Goal: Task Accomplishment & Management: Use online tool/utility

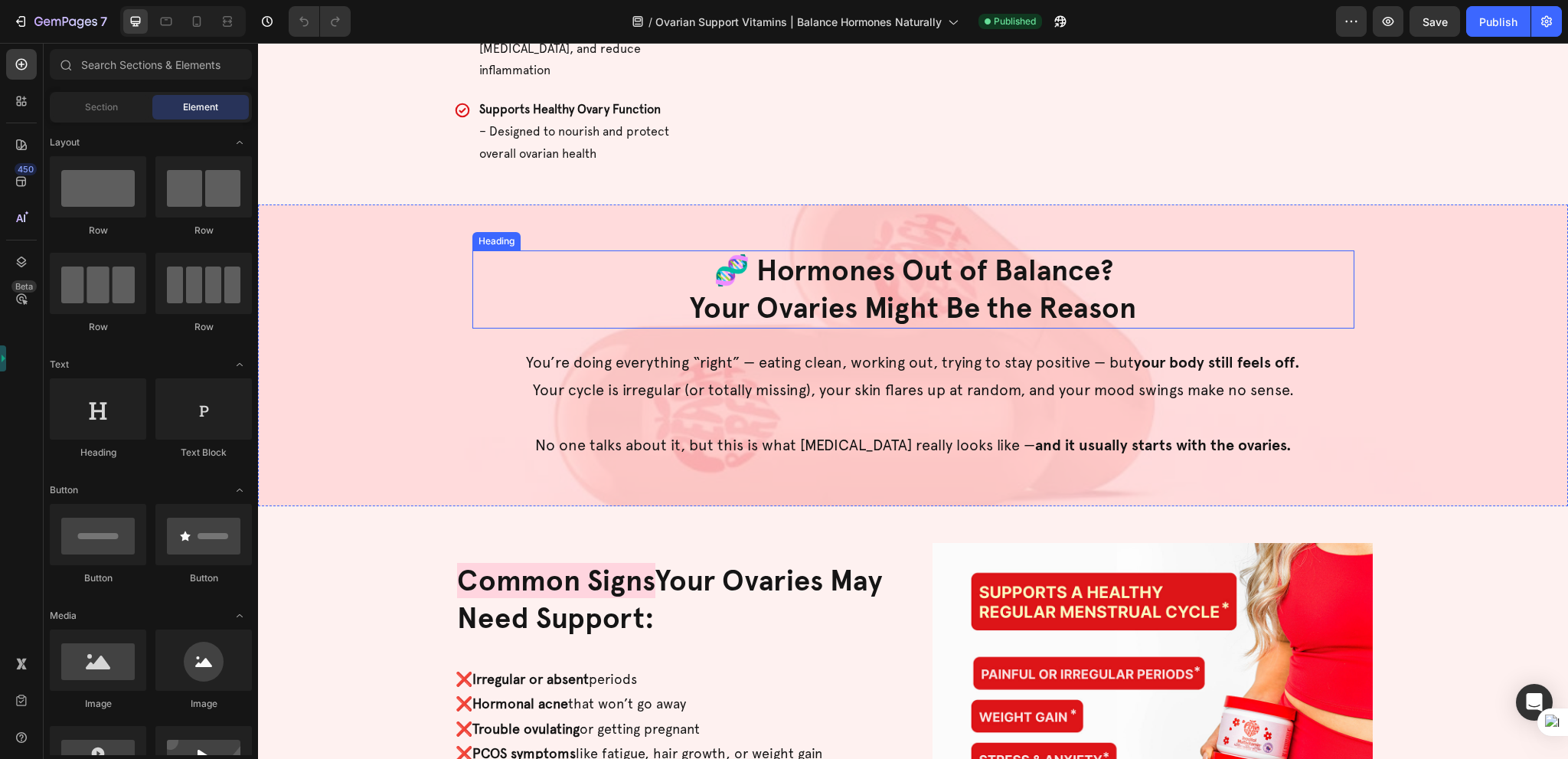
scroll to position [766, 0]
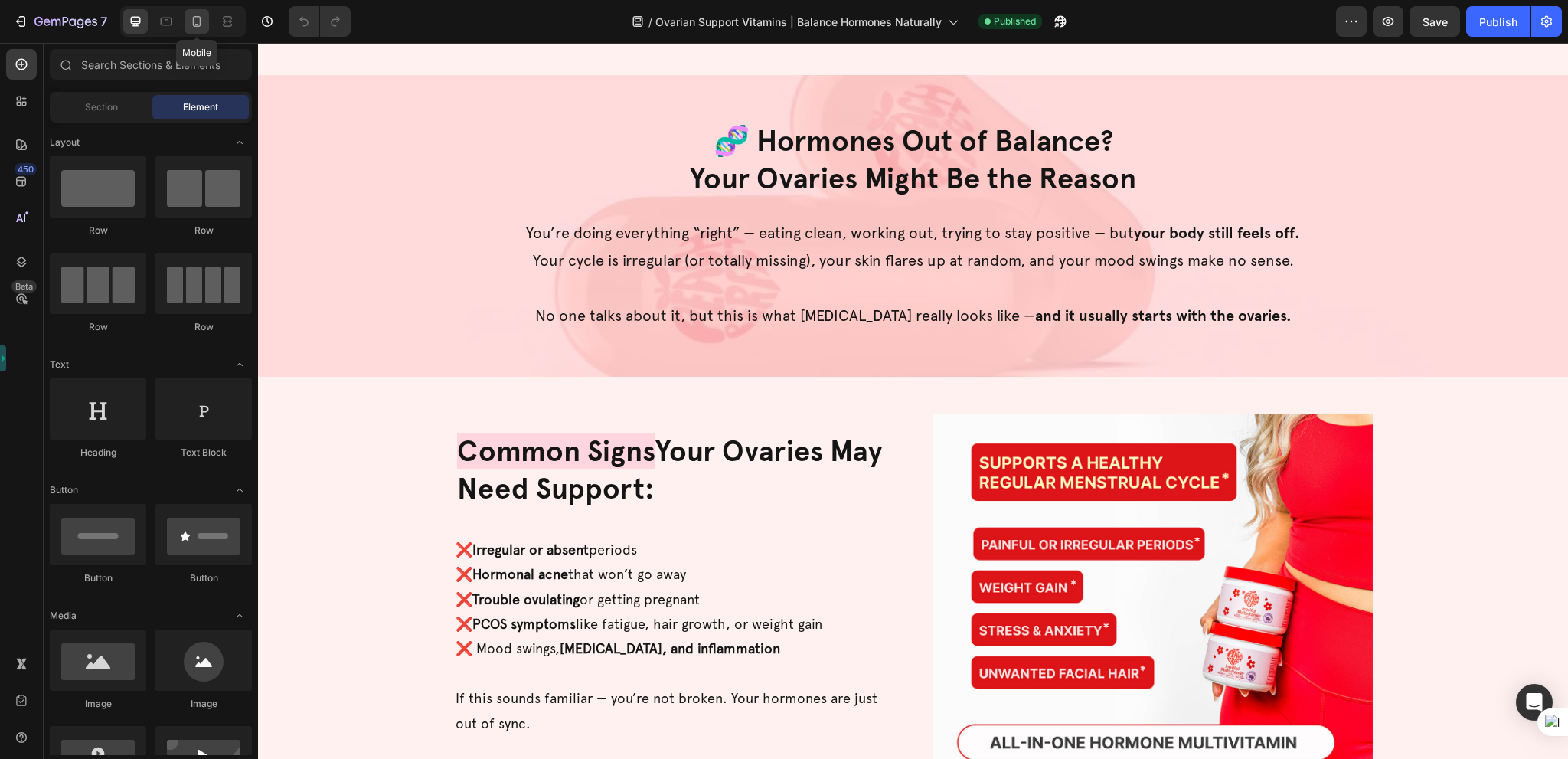
click at [198, 22] on icon at bounding box center [197, 22] width 16 height 16
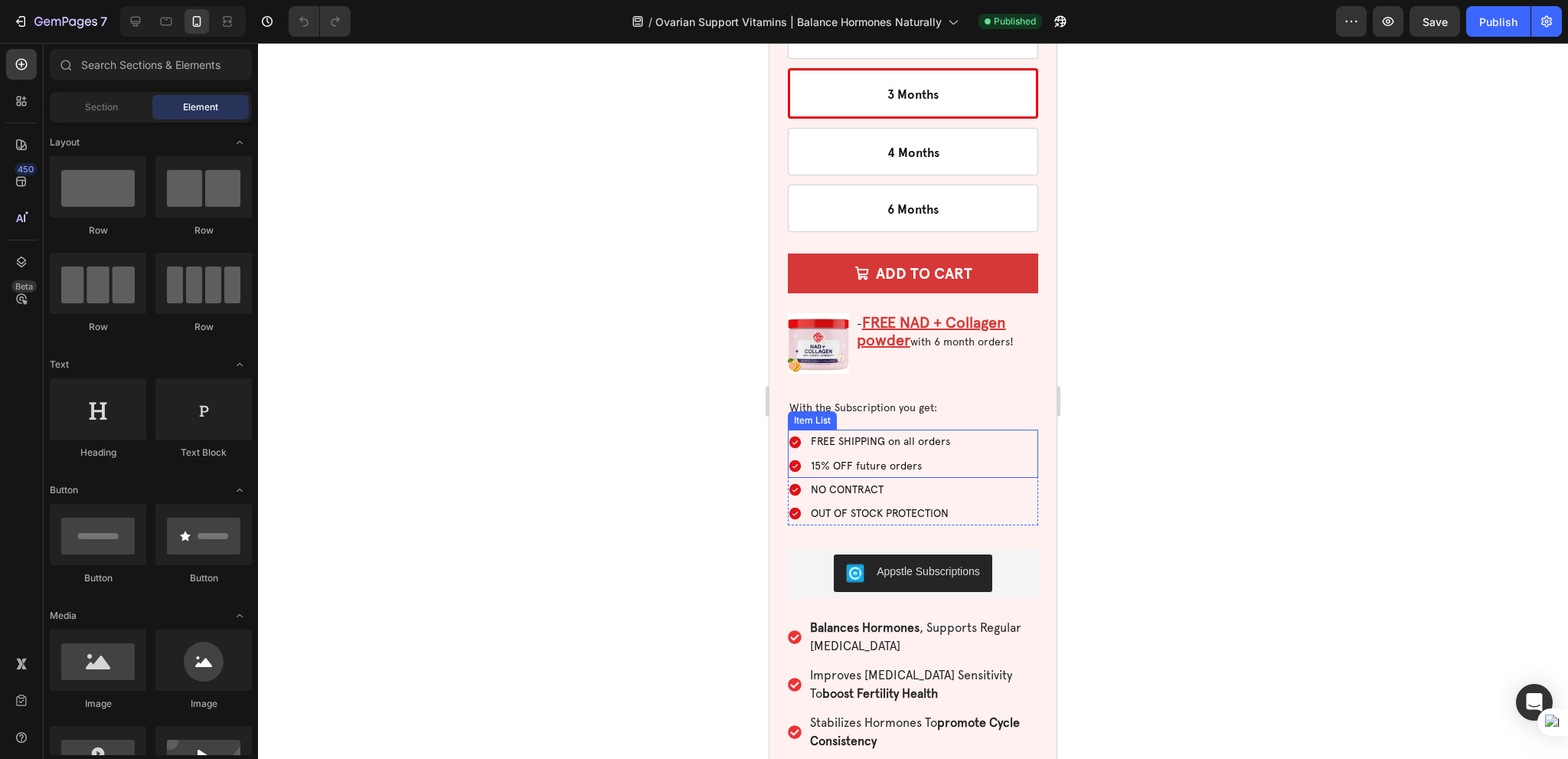
scroll to position [5206, 0]
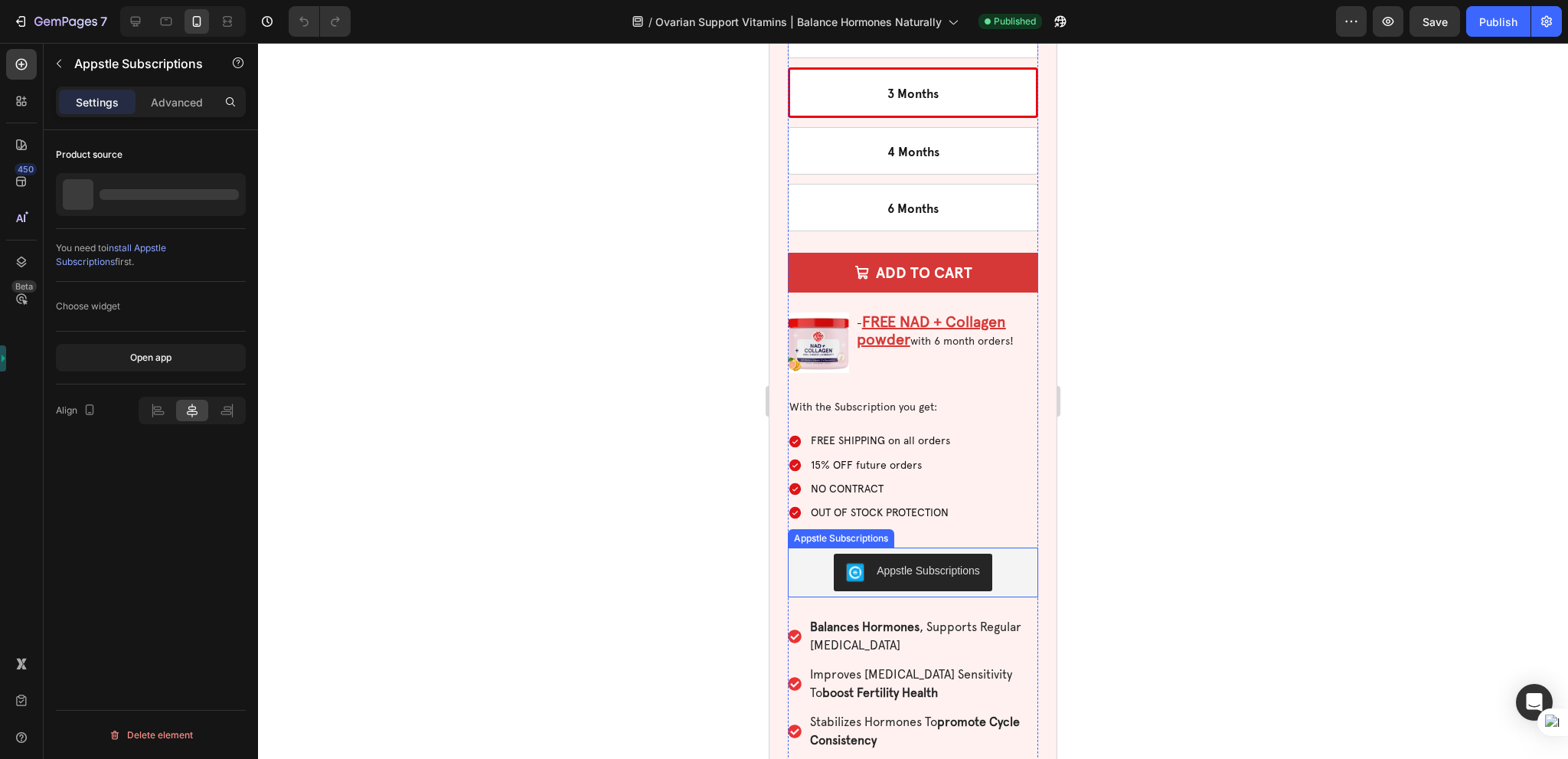
click at [882, 563] on div "Appstle Subscriptions" at bounding box center [927, 570] width 103 height 16
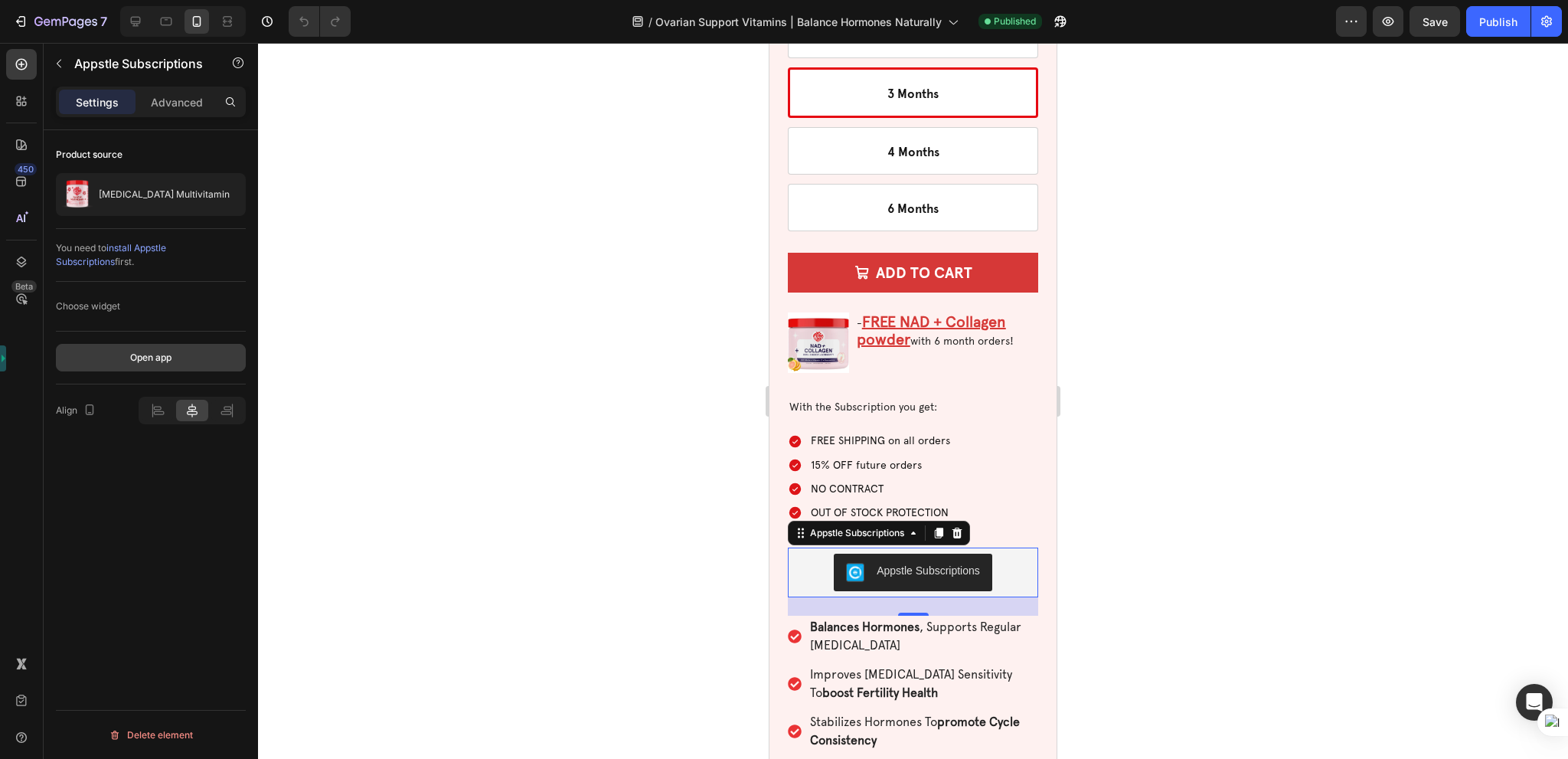
click at [157, 356] on div "Open app" at bounding box center [151, 357] width 42 height 14
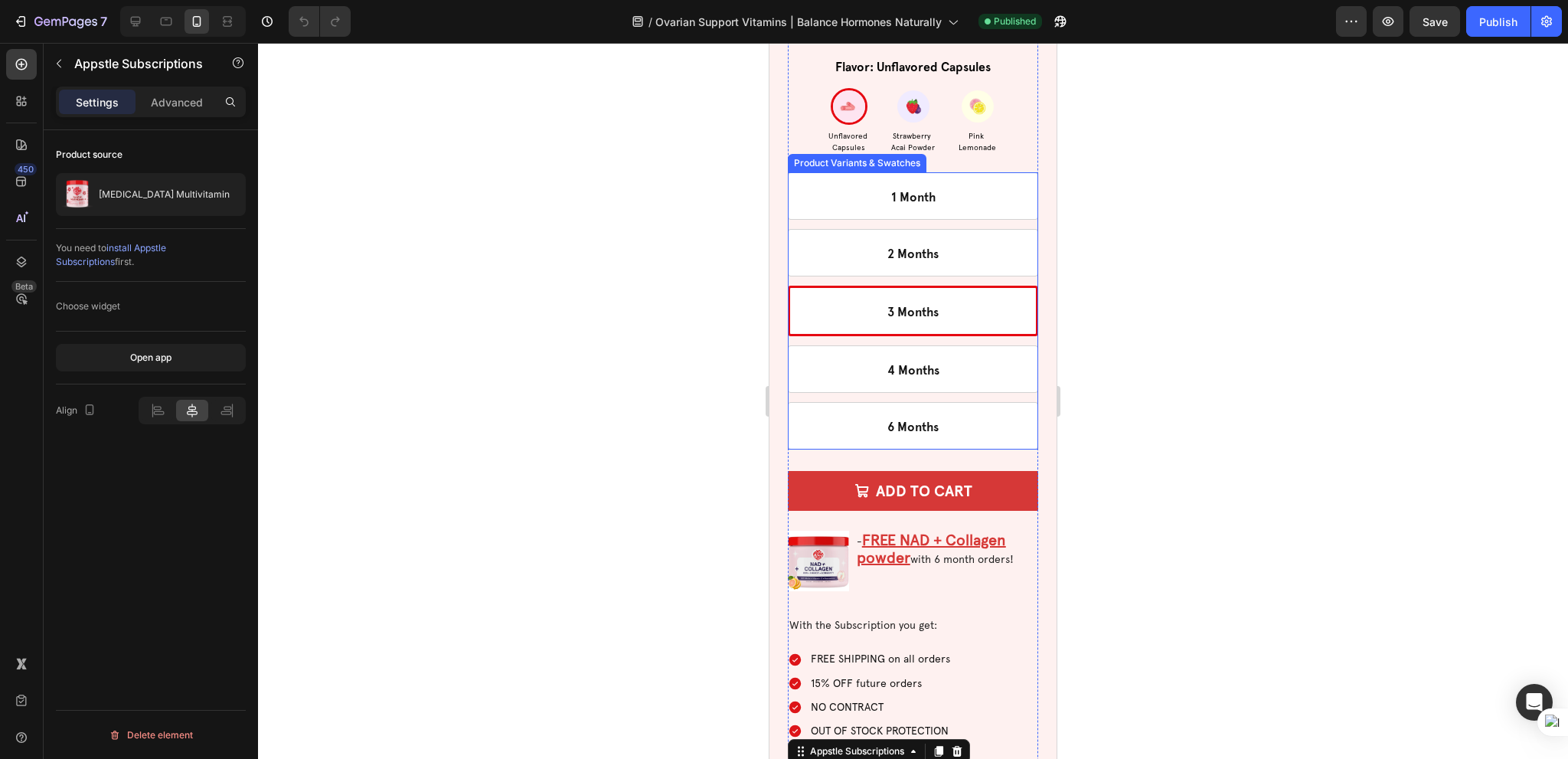
scroll to position [4900, 0]
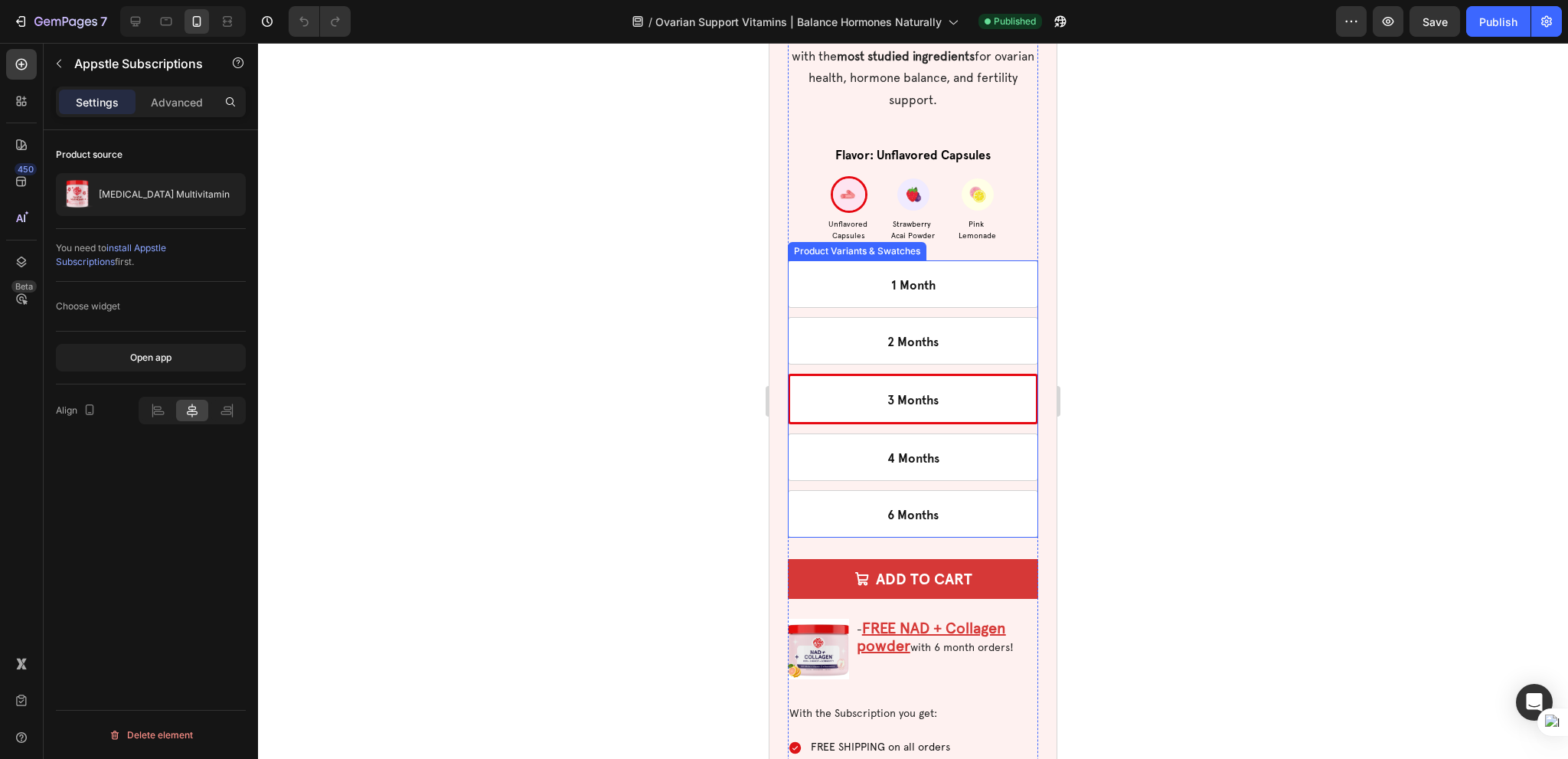
click at [847, 244] on div "Product Variants & Swatches" at bounding box center [857, 251] width 132 height 14
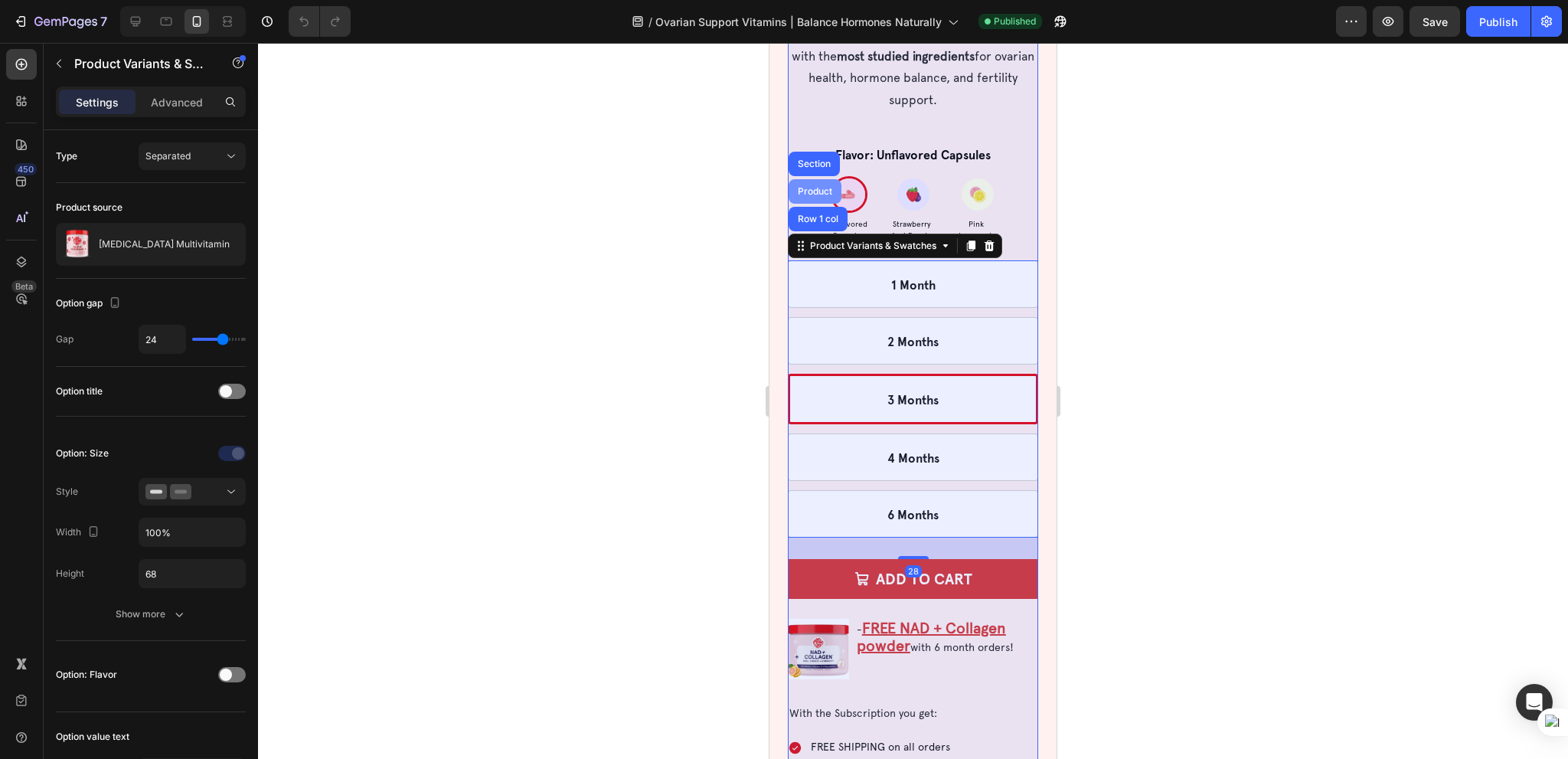
click at [822, 187] on div "Product" at bounding box center [814, 191] width 41 height 10
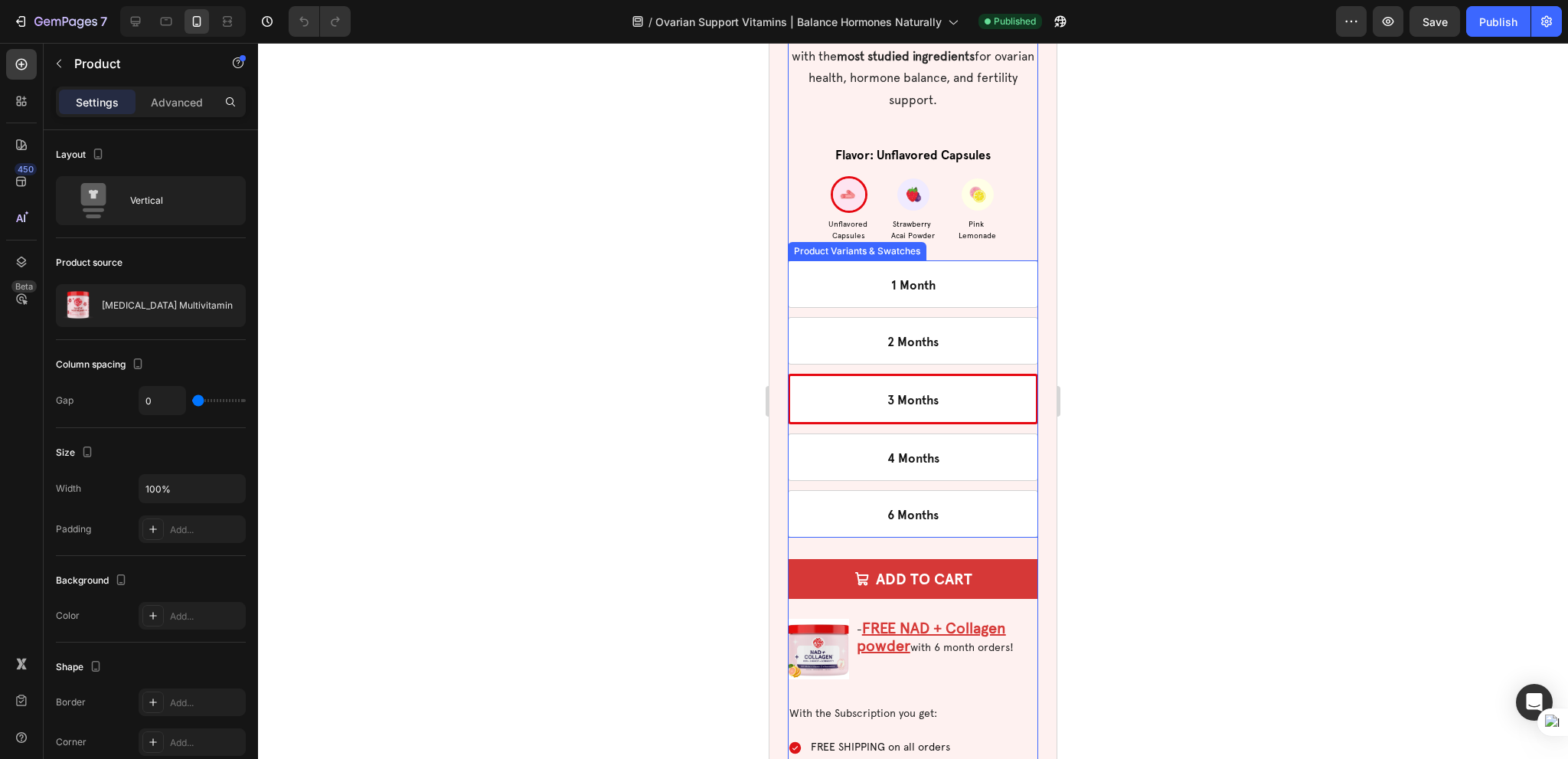
click at [830, 244] on div "Product Variants & Swatches" at bounding box center [857, 251] width 132 height 14
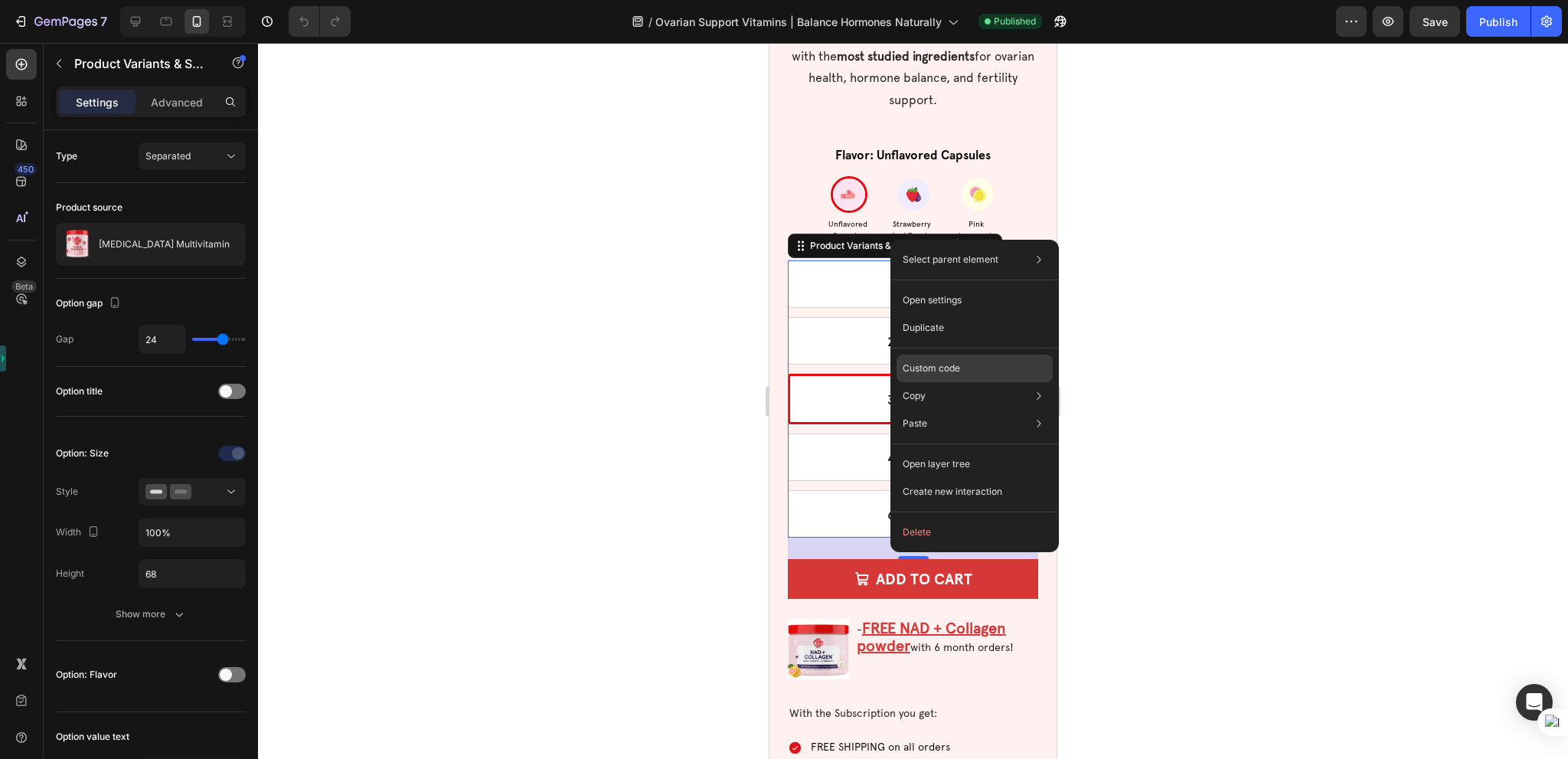
click at [960, 369] on div "Custom code" at bounding box center [974, 369] width 156 height 28
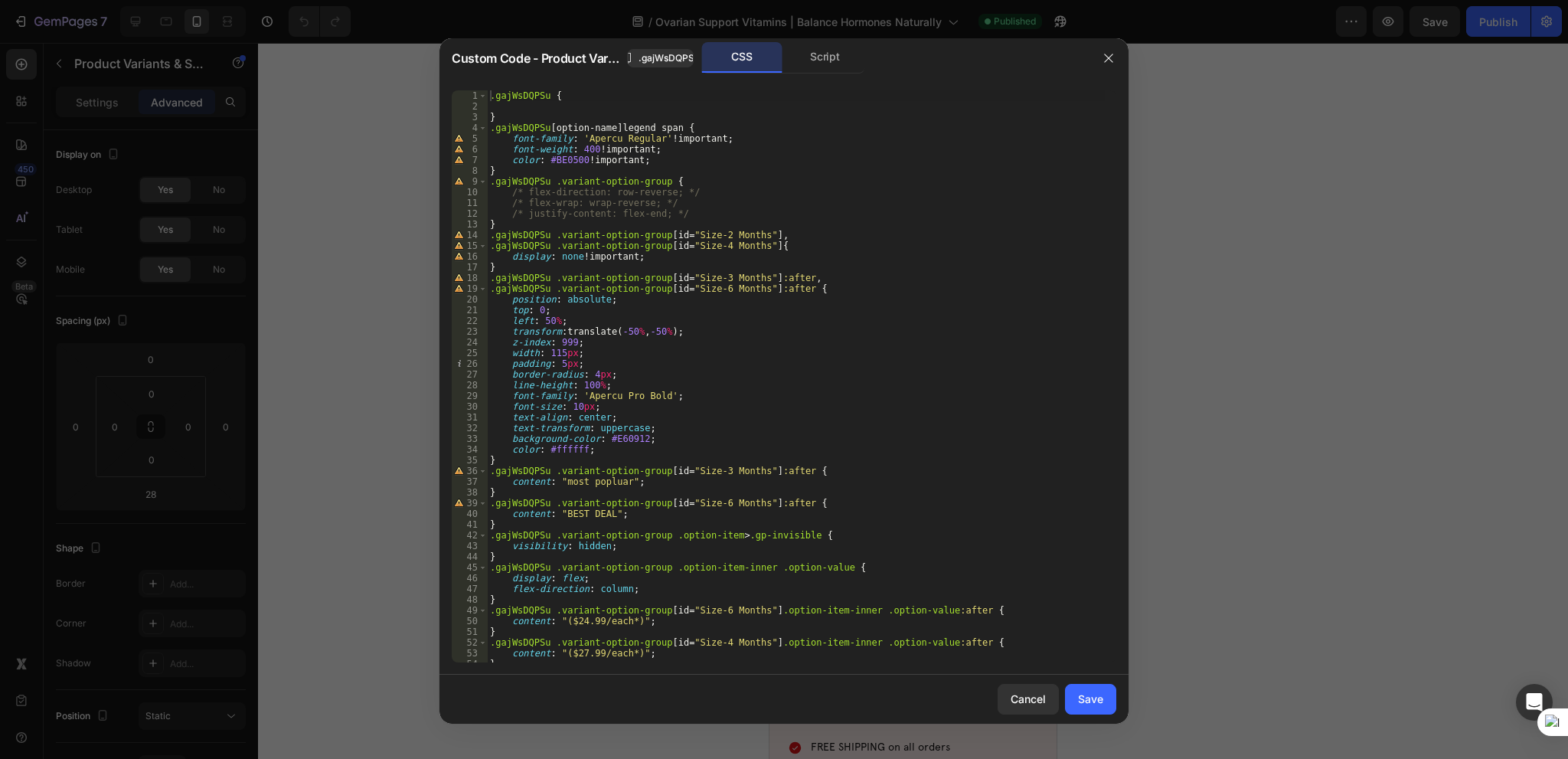
scroll to position [0, 0]
drag, startPoint x: 808, startPoint y: 45, endPoint x: 856, endPoint y: 310, distance: 269.3
click at [808, 46] on div "Script" at bounding box center [825, 57] width 80 height 30
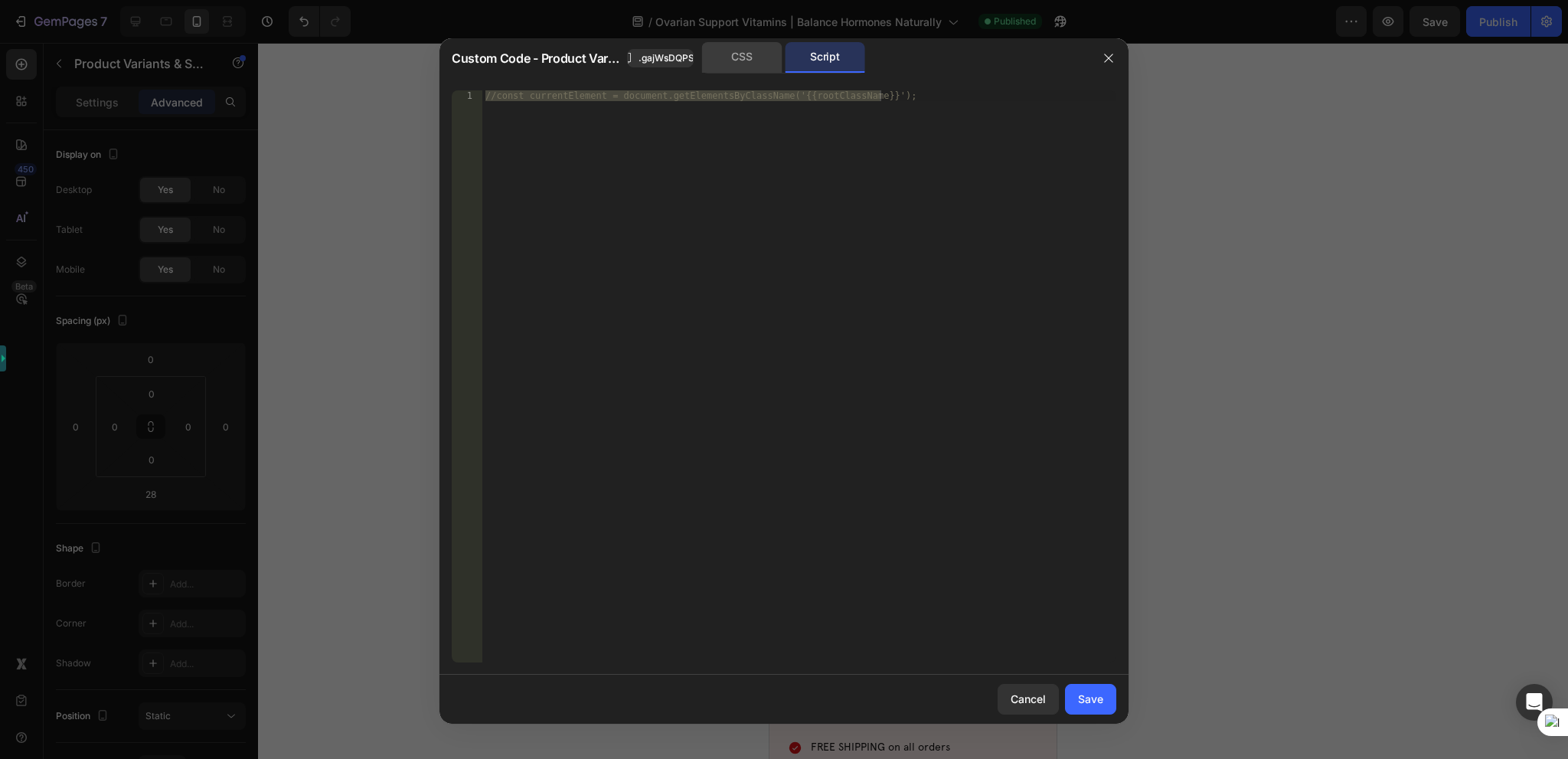
click at [743, 55] on div "CSS" at bounding box center [742, 57] width 80 height 30
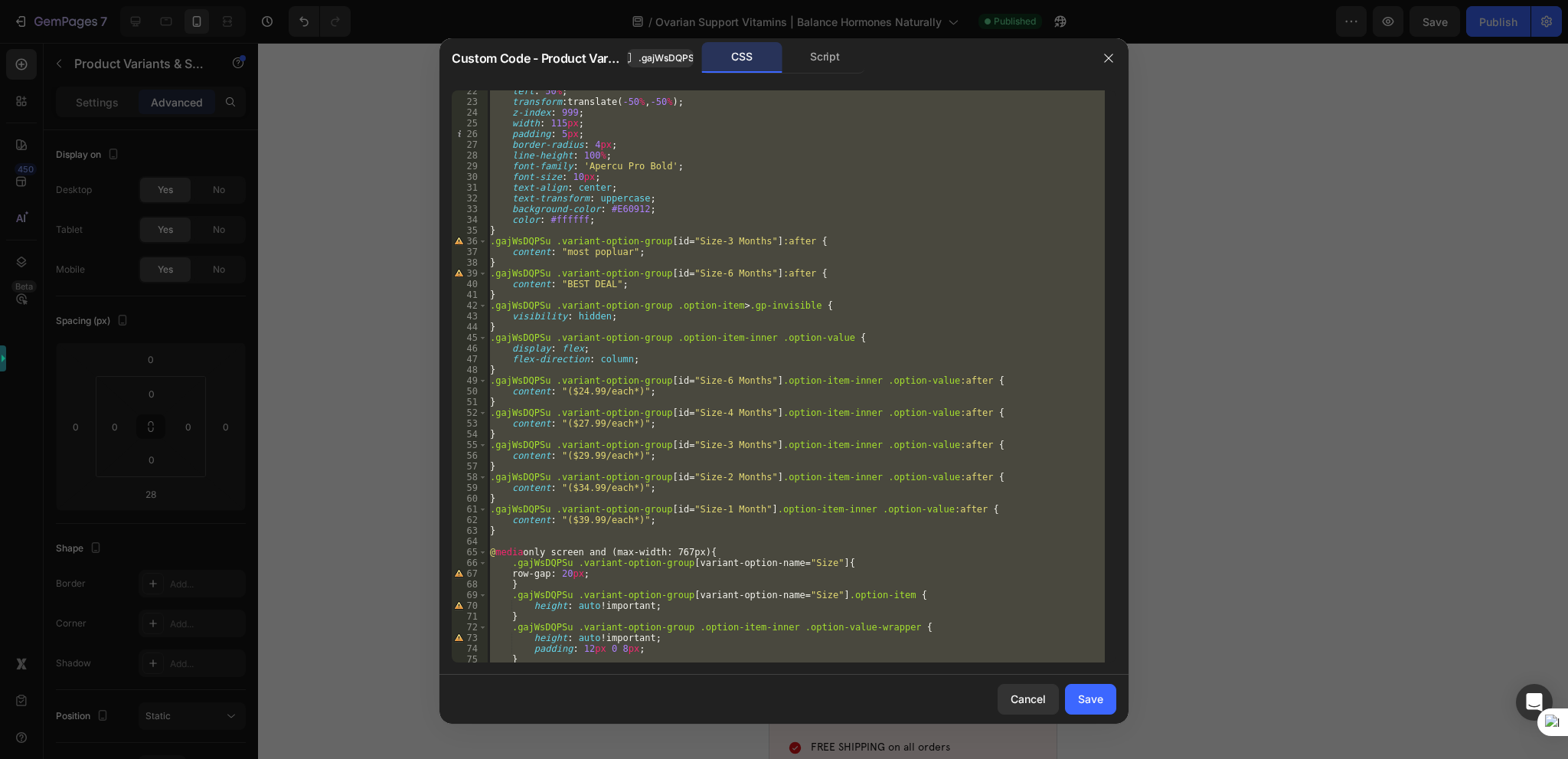
scroll to position [339, 0]
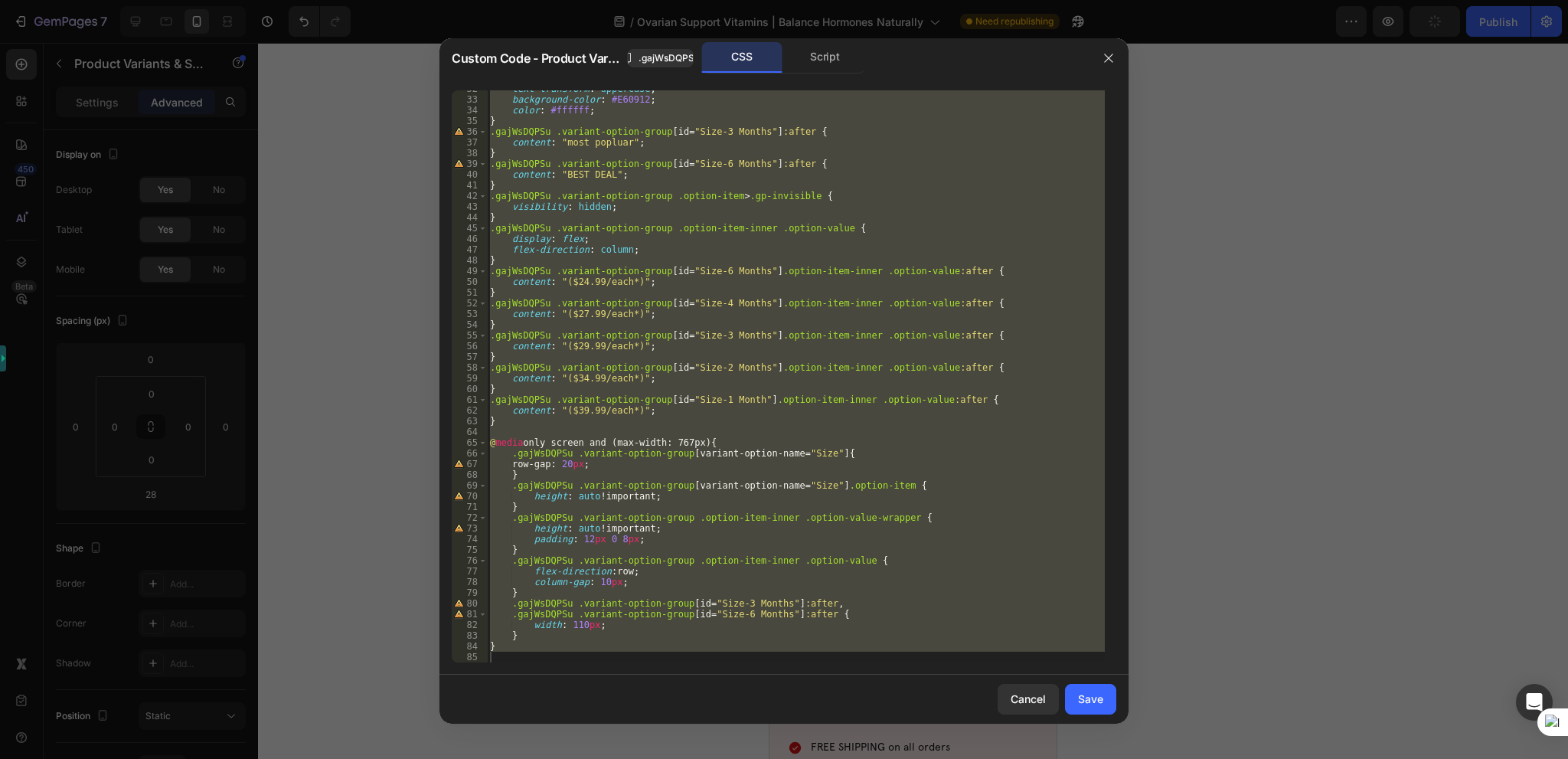
drag, startPoint x: 1114, startPoint y: 51, endPoint x: 1209, endPoint y: 131, distance: 124.2
click at [1114, 52] on button "button" at bounding box center [1108, 58] width 24 height 24
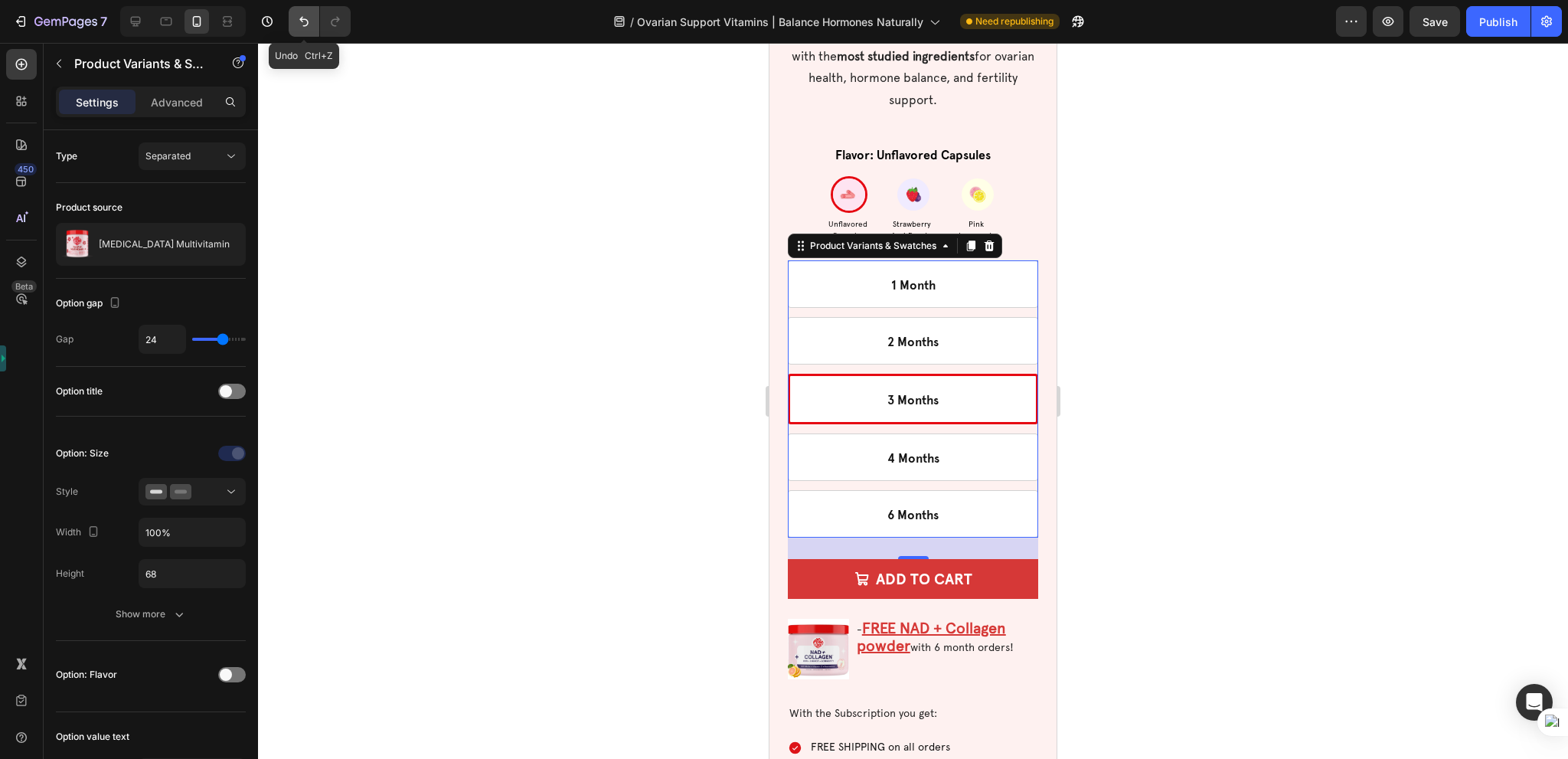
click at [308, 18] on icon "Undo/Redo" at bounding box center [304, 22] width 16 height 16
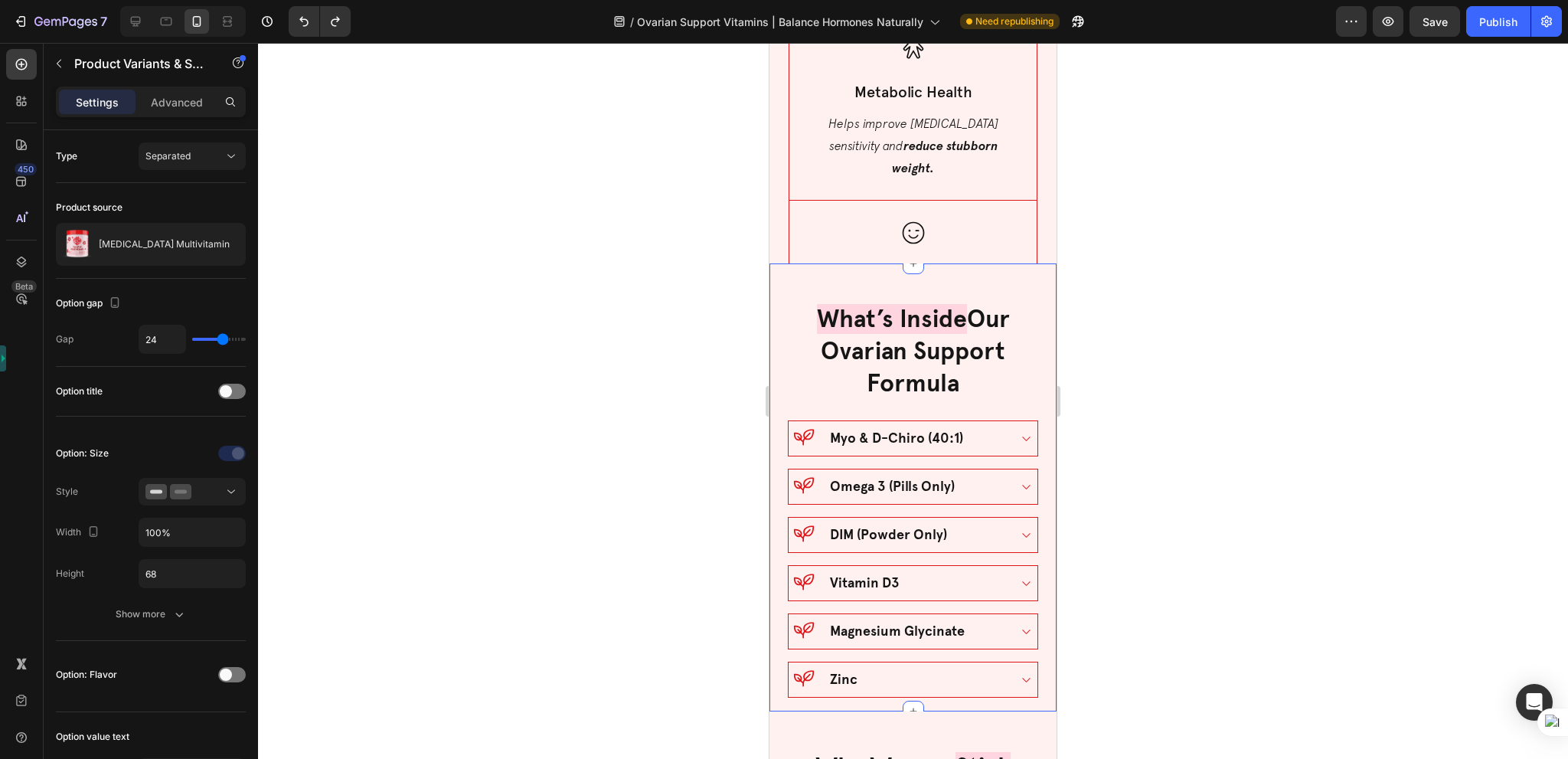
scroll to position [2986, 0]
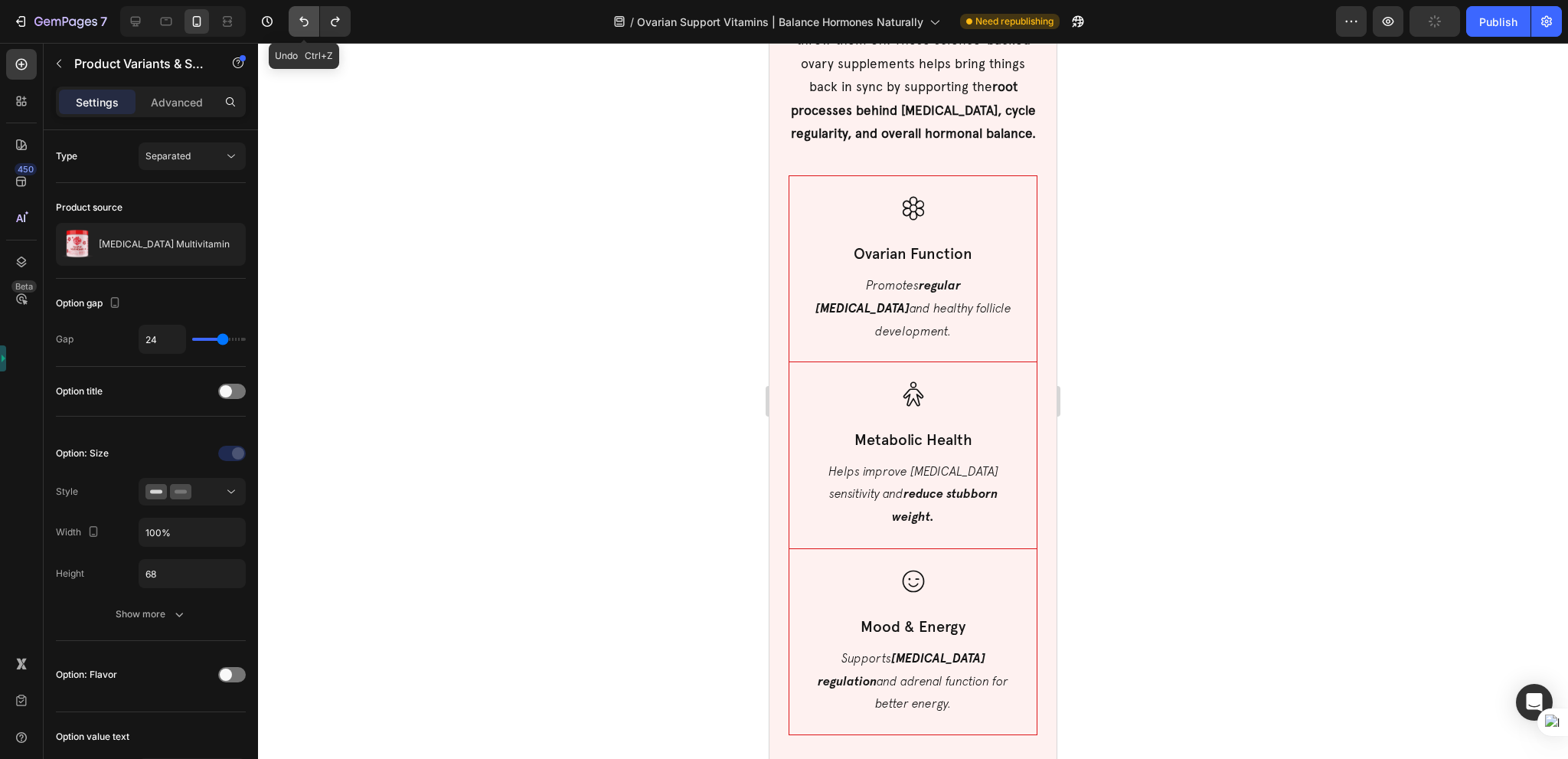
click at [304, 15] on icon "Undo/Redo" at bounding box center [304, 22] width 16 height 16
click at [302, 30] on button "Undo/Redo" at bounding box center [303, 21] width 30 height 30
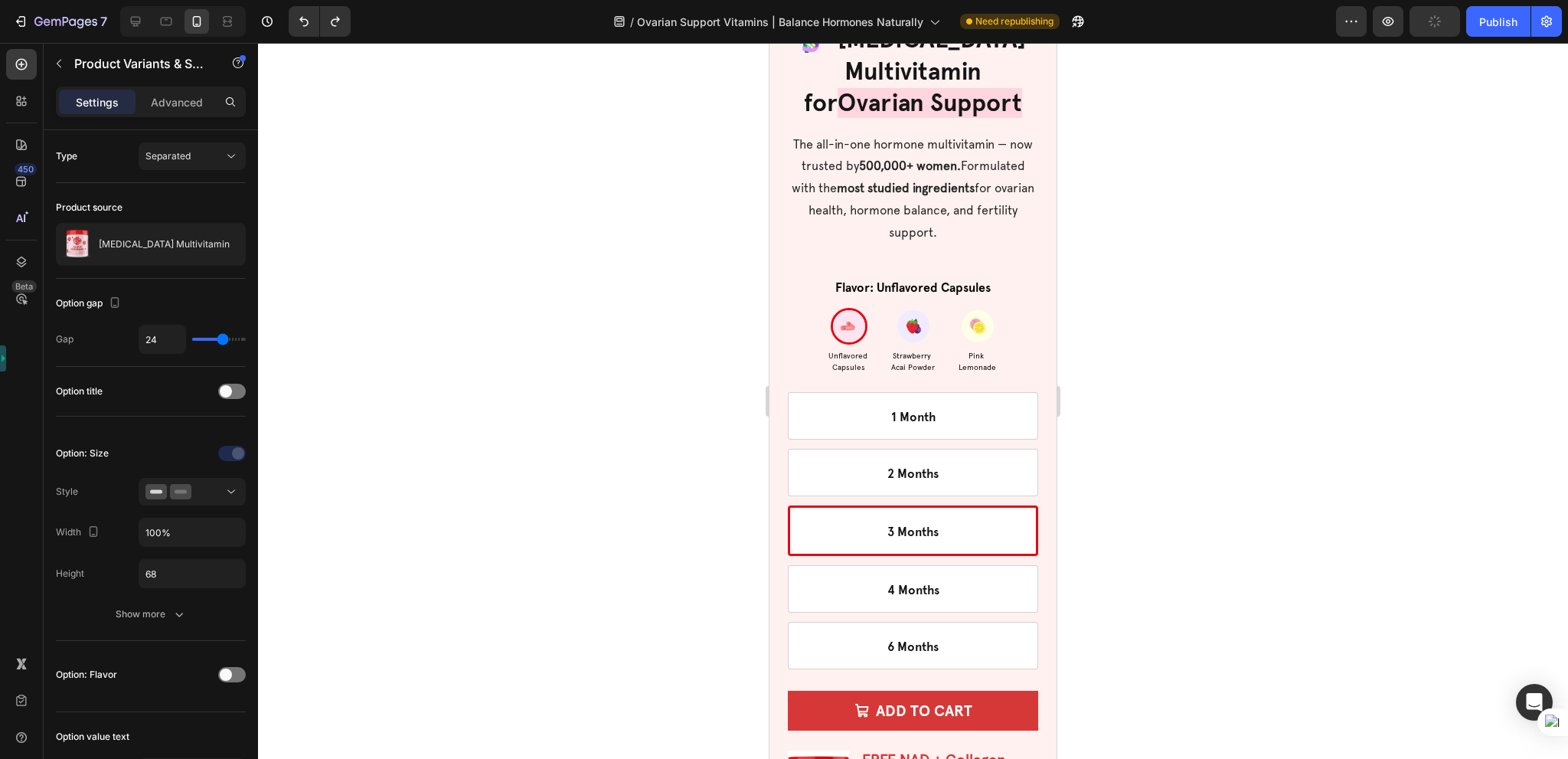
scroll to position [5819, 0]
